Goal: Information Seeking & Learning: Learn about a topic

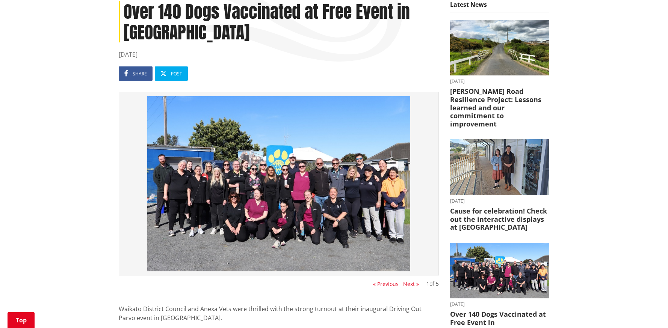
scroll to position [184, 0]
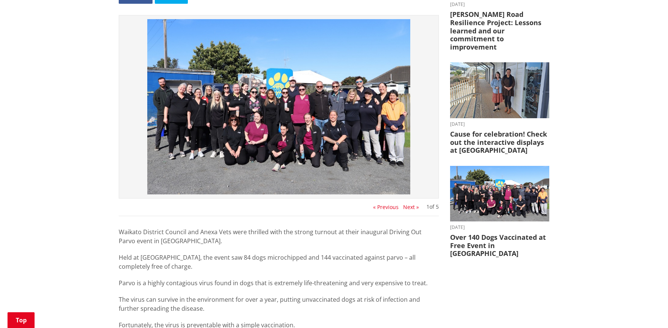
click at [408, 202] on div "1 of 5 « Previous Next »" at bounding box center [279, 115] width 320 height 201
click at [408, 207] on button "Next »" at bounding box center [411, 207] width 16 height 6
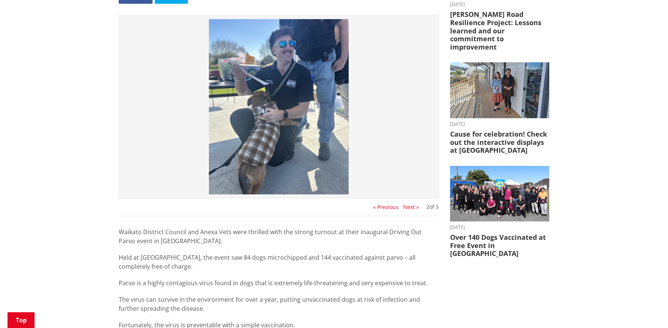
click at [408, 207] on button "Next »" at bounding box center [411, 207] width 16 height 6
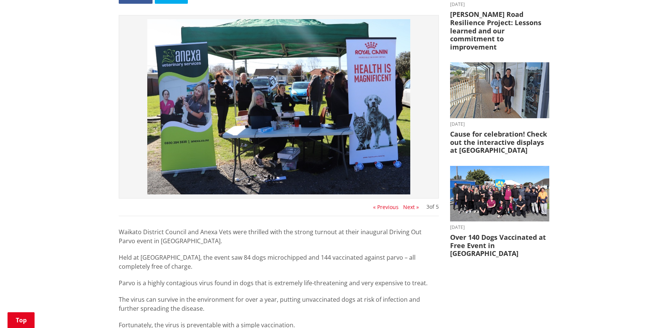
click at [408, 207] on button "Next »" at bounding box center [411, 207] width 16 height 6
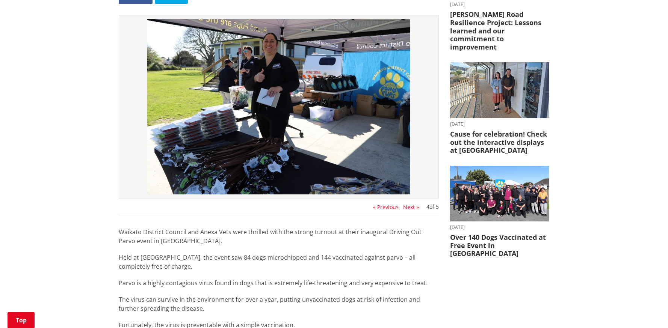
click at [408, 207] on button "Next »" at bounding box center [411, 207] width 16 height 6
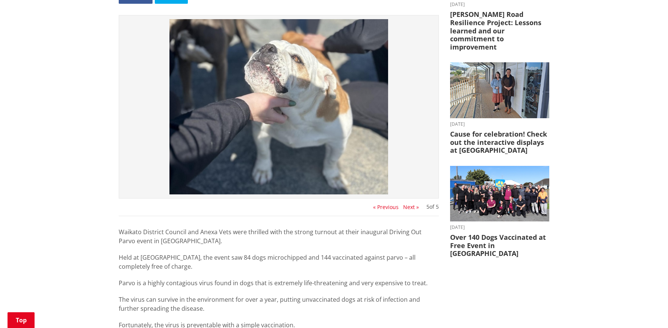
scroll to position [144, 0]
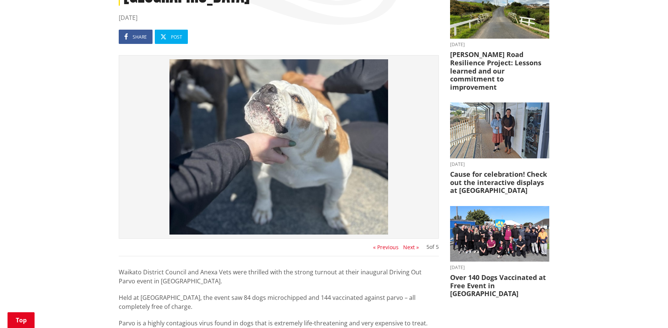
click at [386, 248] on button "« Previous" at bounding box center [386, 248] width 26 height 6
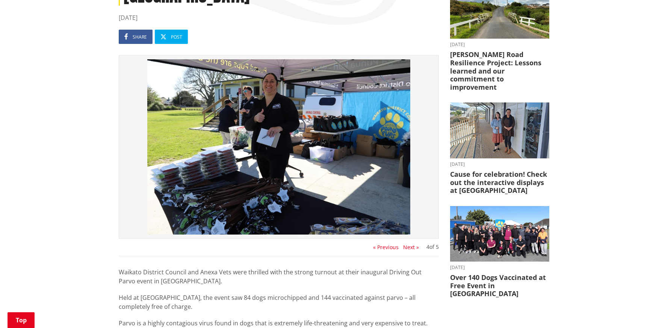
click at [381, 246] on button "« Previous" at bounding box center [386, 248] width 26 height 6
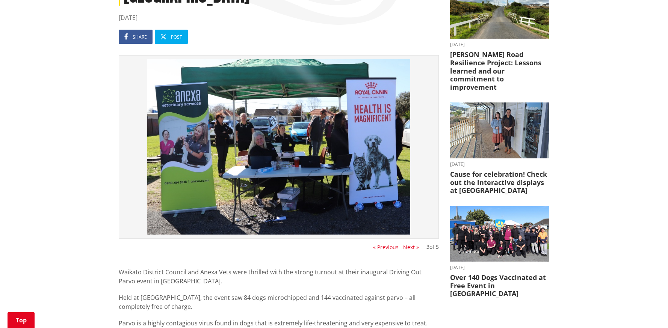
drag, startPoint x: 387, startPoint y: 246, endPoint x: 331, endPoint y: 200, distance: 72.5
click at [384, 245] on button "« Previous" at bounding box center [386, 248] width 26 height 6
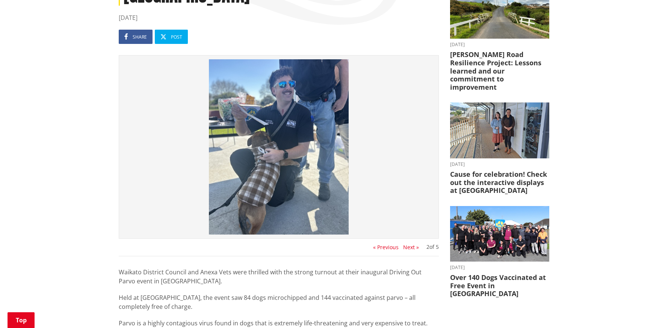
click at [386, 246] on button "« Previous" at bounding box center [386, 248] width 26 height 6
